Goal: Task Accomplishment & Management: Use online tool/utility

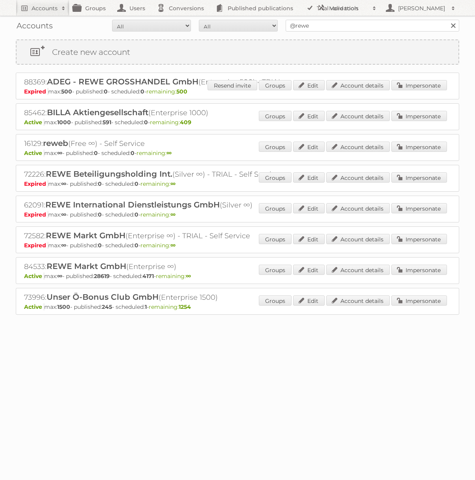
click at [377, 32] on div "Accounts All Active Expired Pending All Paid Trials Self service @rewe Search" at bounding box center [237, 26] width 443 height 20
click at [377, 30] on input "@rewe" at bounding box center [373, 26] width 174 height 12
type input "@netto-online"
click at [447, 20] on input "Search" at bounding box center [453, 26] width 12 height 12
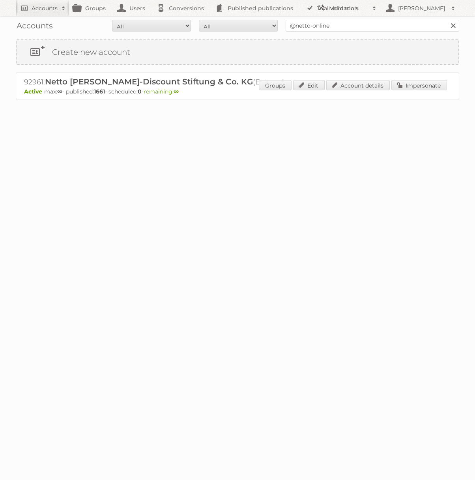
click at [417, 91] on div "Groups Edit Account details Impersonate" at bounding box center [353, 86] width 188 height 12
click at [409, 89] on link "Impersonate" at bounding box center [419, 85] width 56 height 10
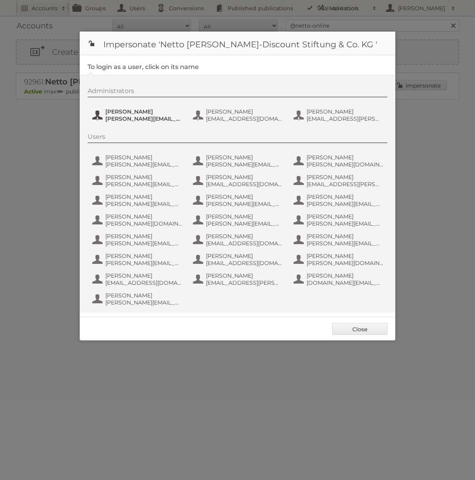
click at [149, 116] on span "[PERSON_NAME][EMAIL_ADDRESS][PERSON_NAME][DOMAIN_NAME]" at bounding box center [143, 118] width 77 height 7
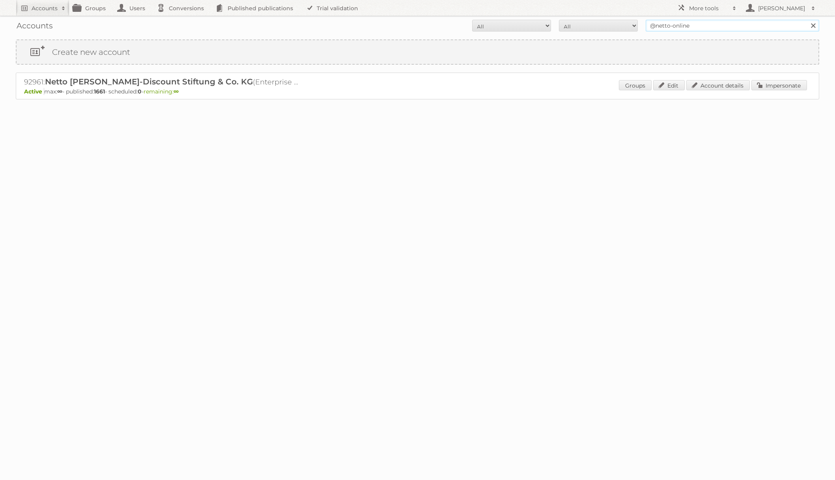
click at [475, 30] on input "@netto-online" at bounding box center [733, 26] width 174 height 12
type input "ICT edeka"
click at [475, 20] on input "Search" at bounding box center [813, 26] width 12 height 12
click at [768, 89] on link "Impersonate" at bounding box center [779, 85] width 56 height 10
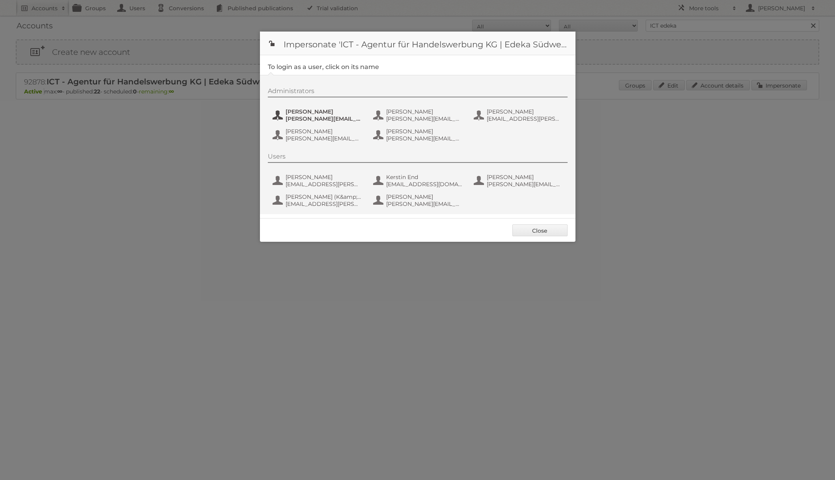
click at [336, 112] on span "Benjamin Discher" at bounding box center [324, 111] width 77 height 7
